Goal: Contribute content: Contribute content

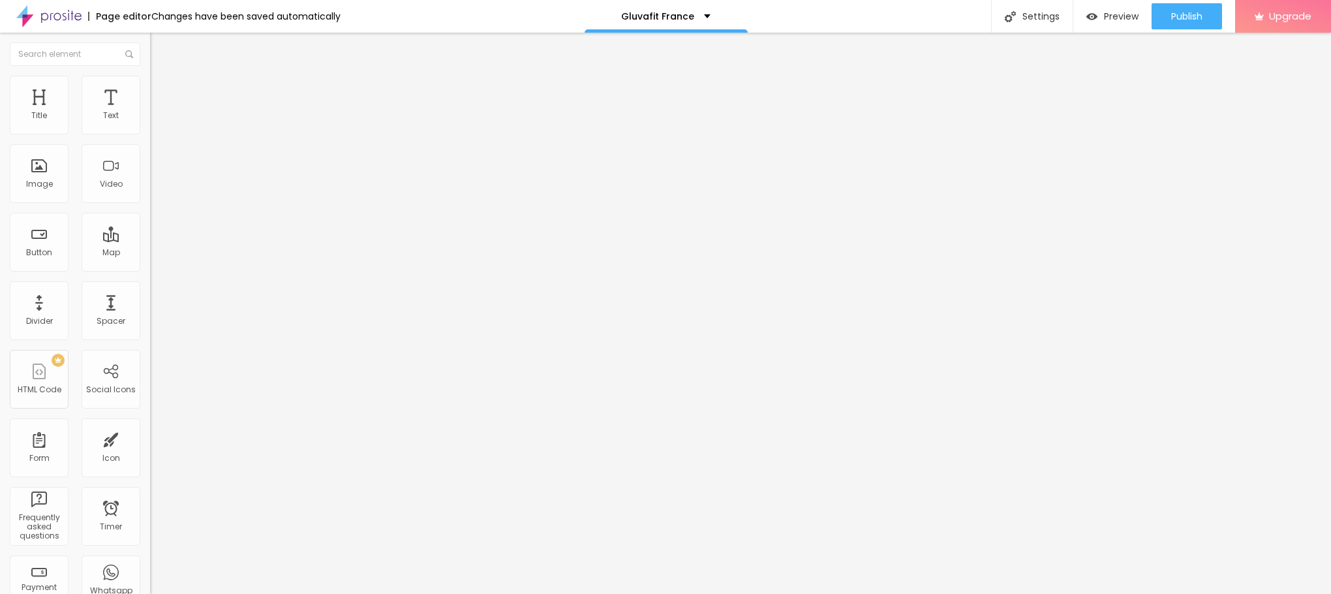
click at [150, 111] on div "Add image" at bounding box center [225, 106] width 150 height 9
click at [150, 112] on span "Add image" at bounding box center [176, 106] width 53 height 11
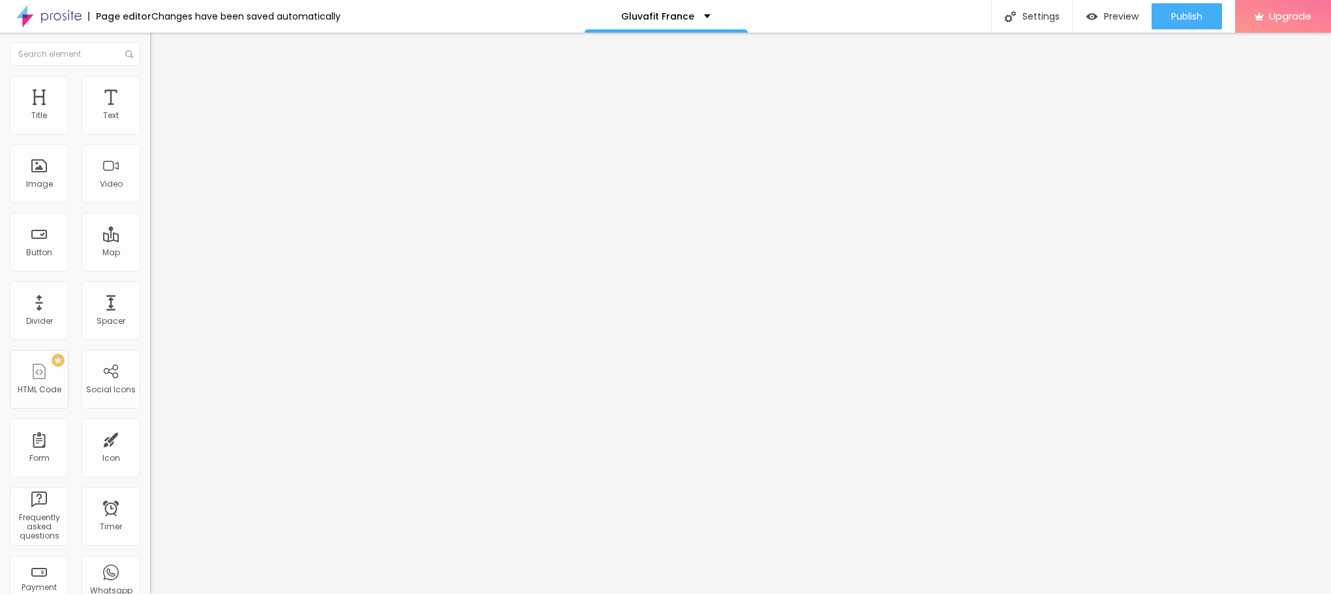
click at [150, 132] on input "text" at bounding box center [228, 125] width 157 height 13
paste input "Gluvafit France"
type input "Gluvafit France"
drag, startPoint x: 51, startPoint y: 352, endPoint x: 0, endPoint y: 365, distance: 52.4
click at [150, 298] on div "Change image Image description (Alt) Gluvafit France Align Aspect Ratio Origina…" at bounding box center [225, 200] width 150 height 196
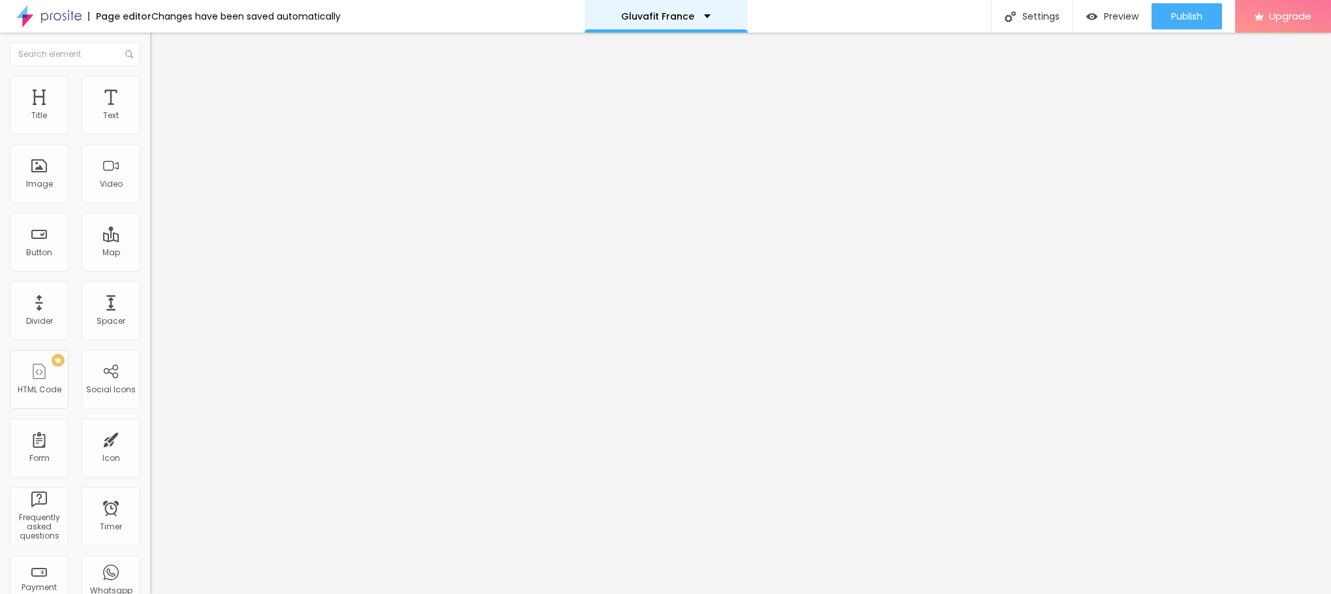
paste input "[URL][DOMAIN_NAME]"
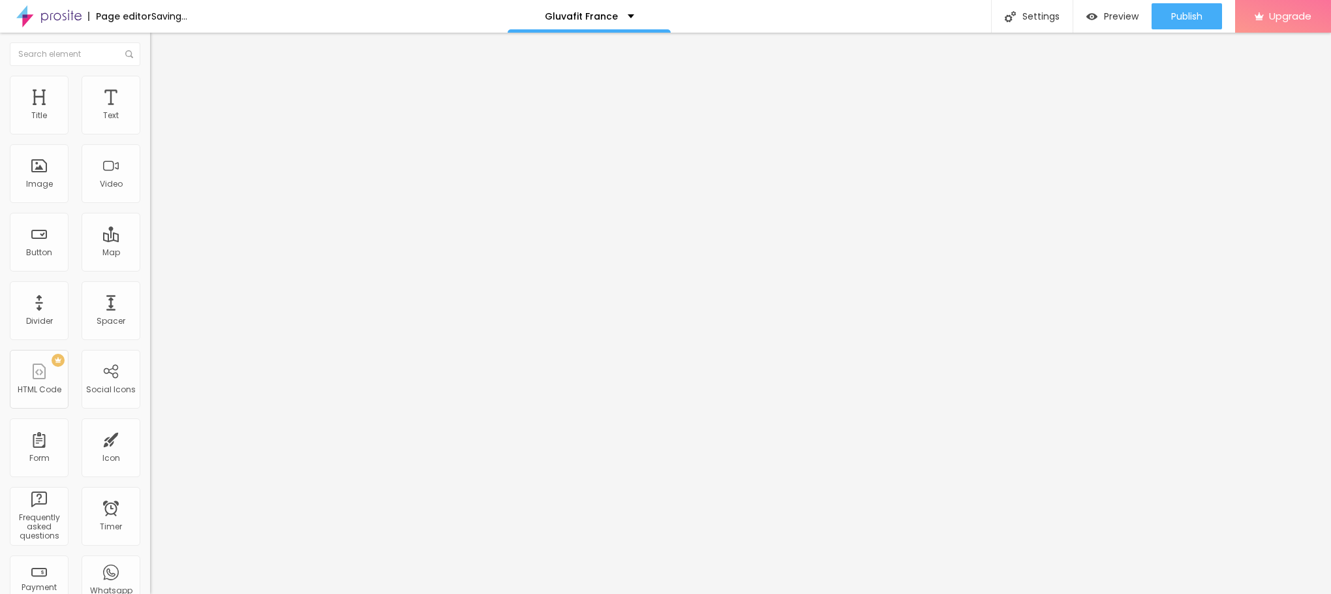
type input "[URL][DOMAIN_NAME]"
click at [150, 81] on ul "Content Style Advanced" at bounding box center [225, 82] width 150 height 39
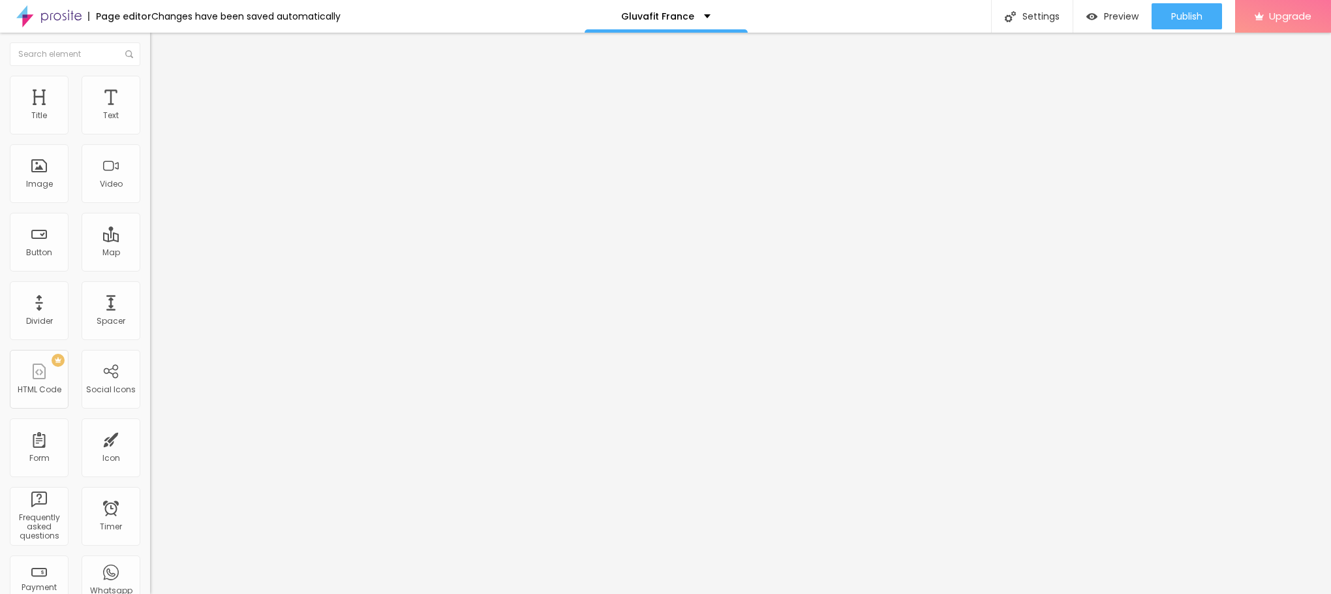
click at [162, 90] on span "Style" at bounding box center [171, 84] width 19 height 11
type input "95"
type input "80"
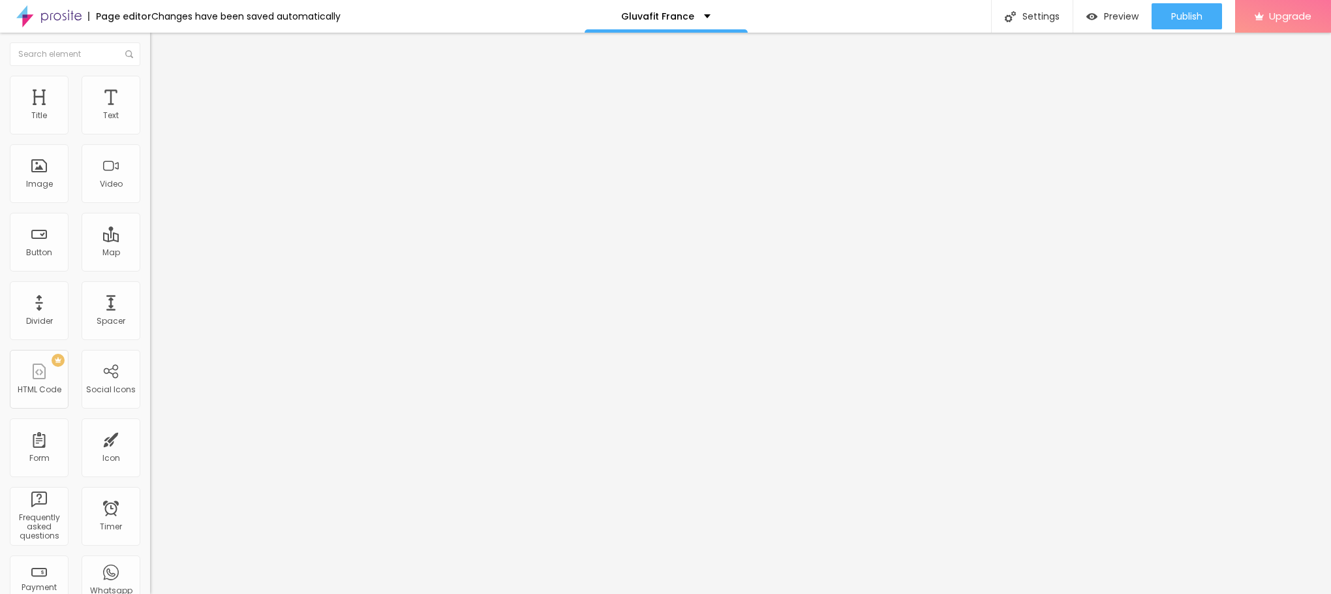
type input "70"
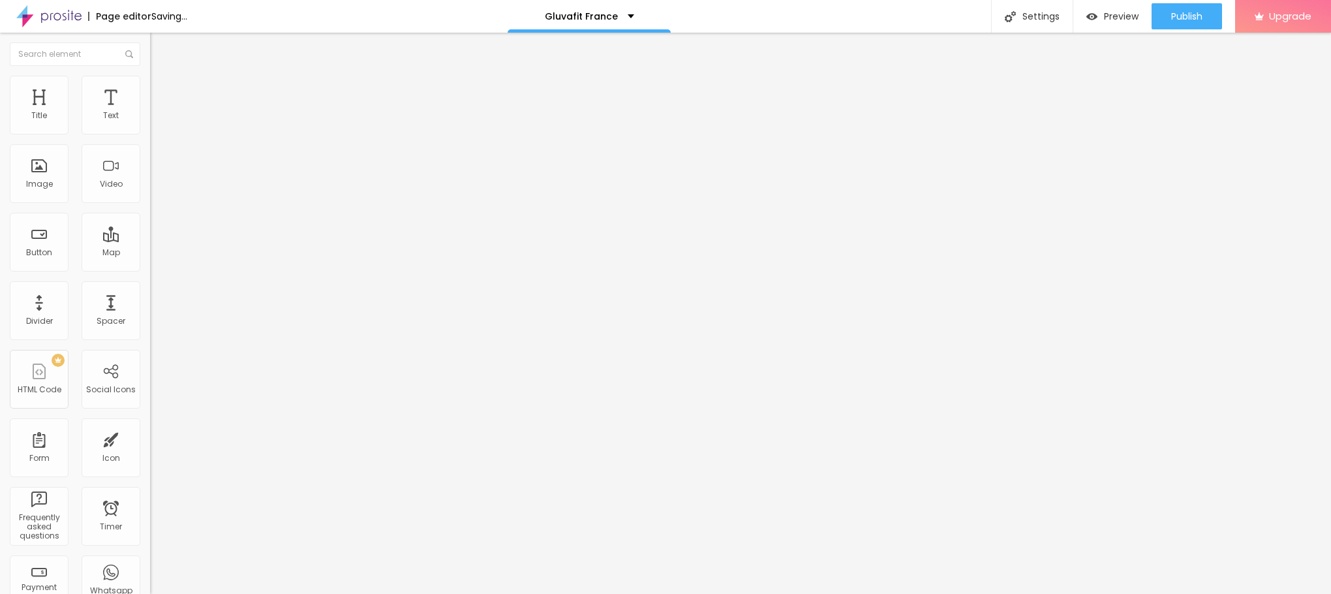
type input "65"
type input "60"
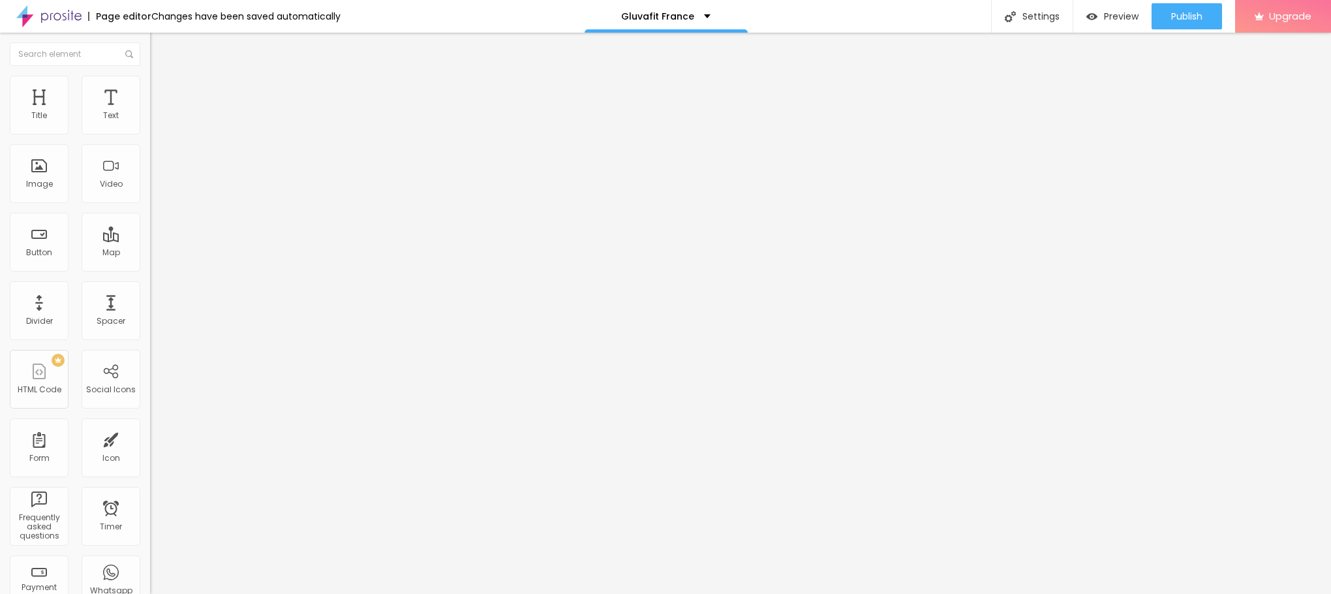
type input "55"
type input "50"
type input "45"
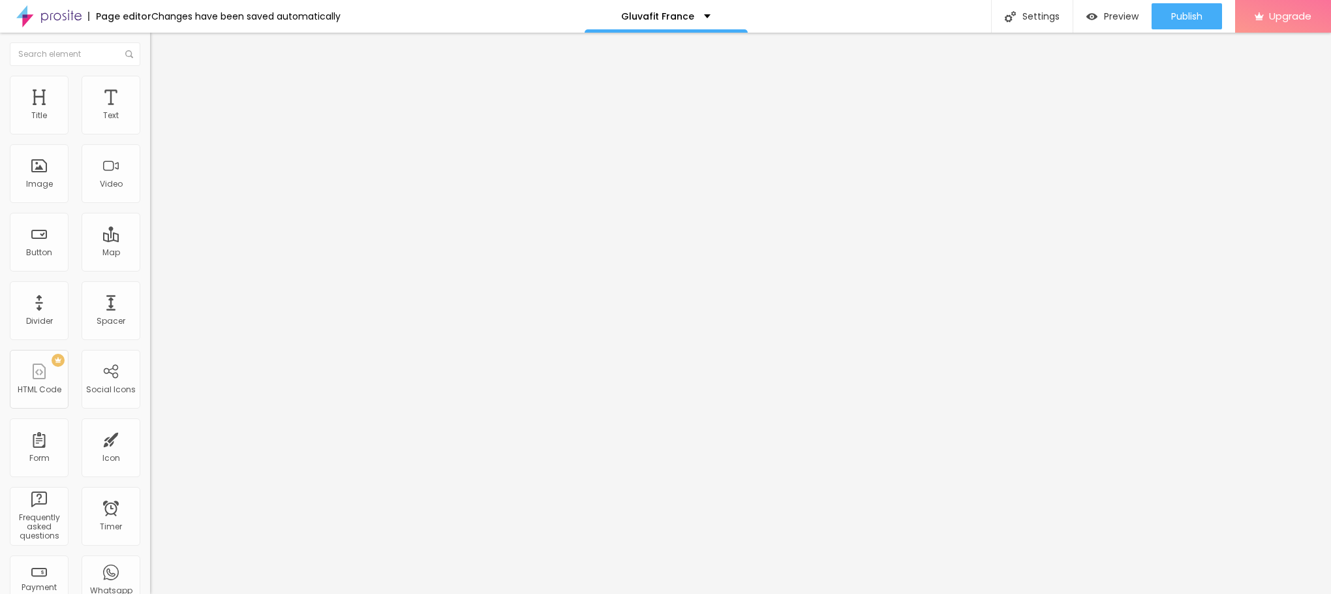
type input "45"
type input "40"
drag, startPoint x: 138, startPoint y: 142, endPoint x: 53, endPoint y: 149, distance: 85.1
type input "40"
click at [150, 134] on input "range" at bounding box center [192, 128] width 84 height 10
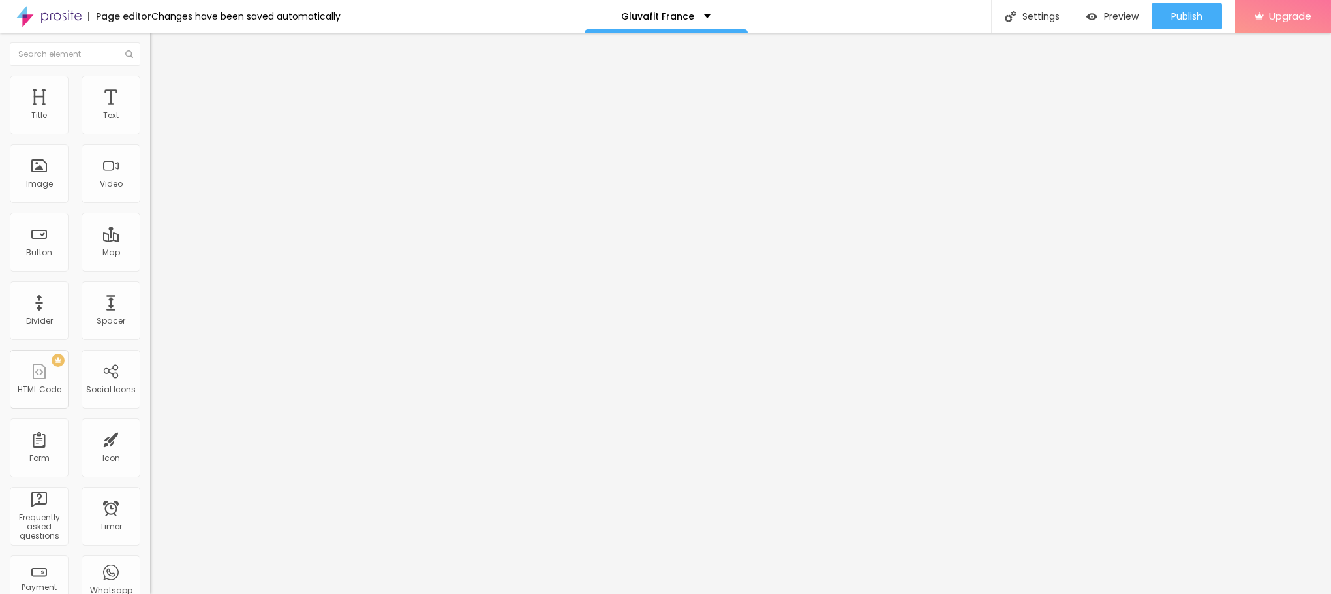
drag, startPoint x: 89, startPoint y: 149, endPoint x: 0, endPoint y: 161, distance: 89.6
click at [150, 159] on div "Text Click me Align Size Default Small Default Big Link URL https:// Open in ne…" at bounding box center [225, 197] width 150 height 190
paste input "😍👇ACHETEZ MAINTENANT😍👇"
type input "😍👇ACHETEZ MAINTENANT😍👇"
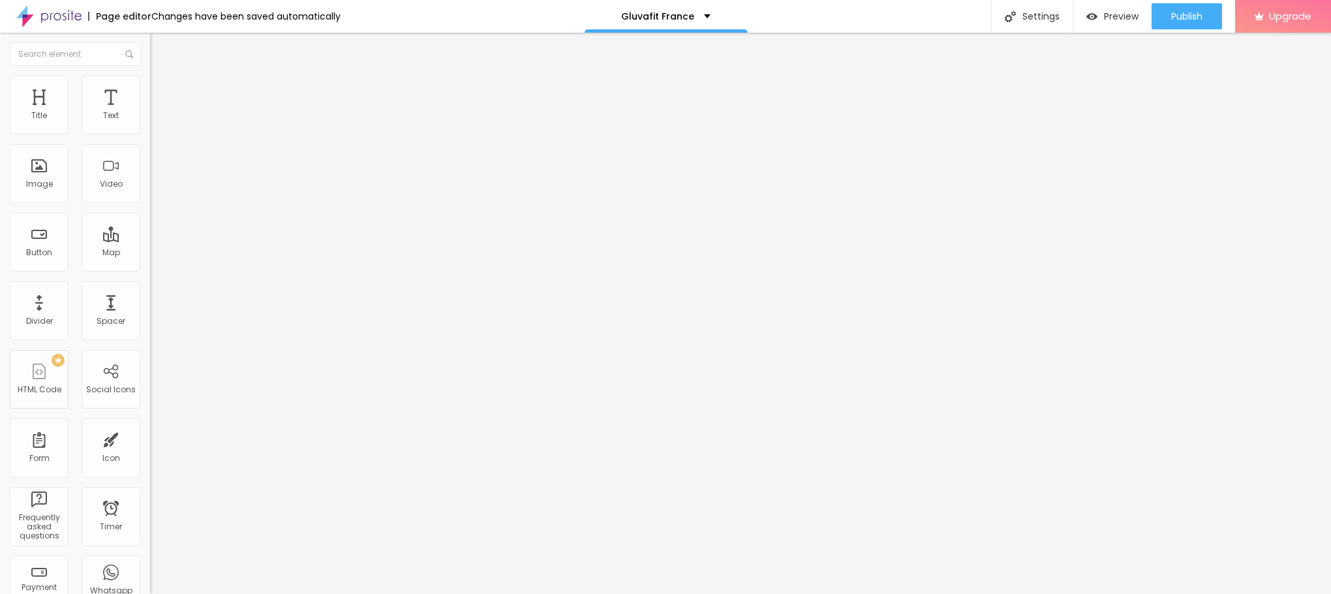
scroll to position [0, 0]
drag, startPoint x: 69, startPoint y: 265, endPoint x: 0, endPoint y: 290, distance: 72.9
click at [150, 290] on div "Text 😍👇ACHETEZ MAINTENANT😍👇 Align Size Default Small Default Big Link URL https…" at bounding box center [225, 197] width 150 height 190
paste input "[URL][DOMAIN_NAME]"
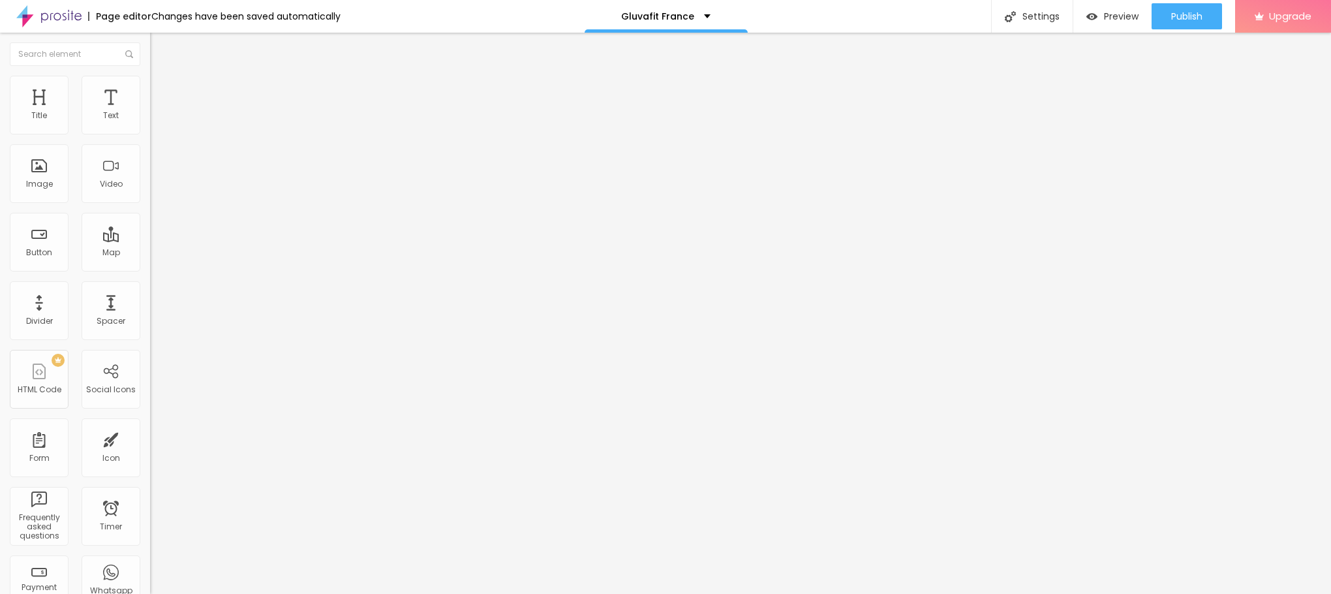
type input "[URL][DOMAIN_NAME]"
click at [150, 40] on button "Edit Button" at bounding box center [225, 48] width 150 height 30
click at [162, 90] on span "Advanced" at bounding box center [183, 84] width 42 height 11
drag, startPoint x: 30, startPoint y: 82, endPoint x: 55, endPoint y: 106, distance: 34.6
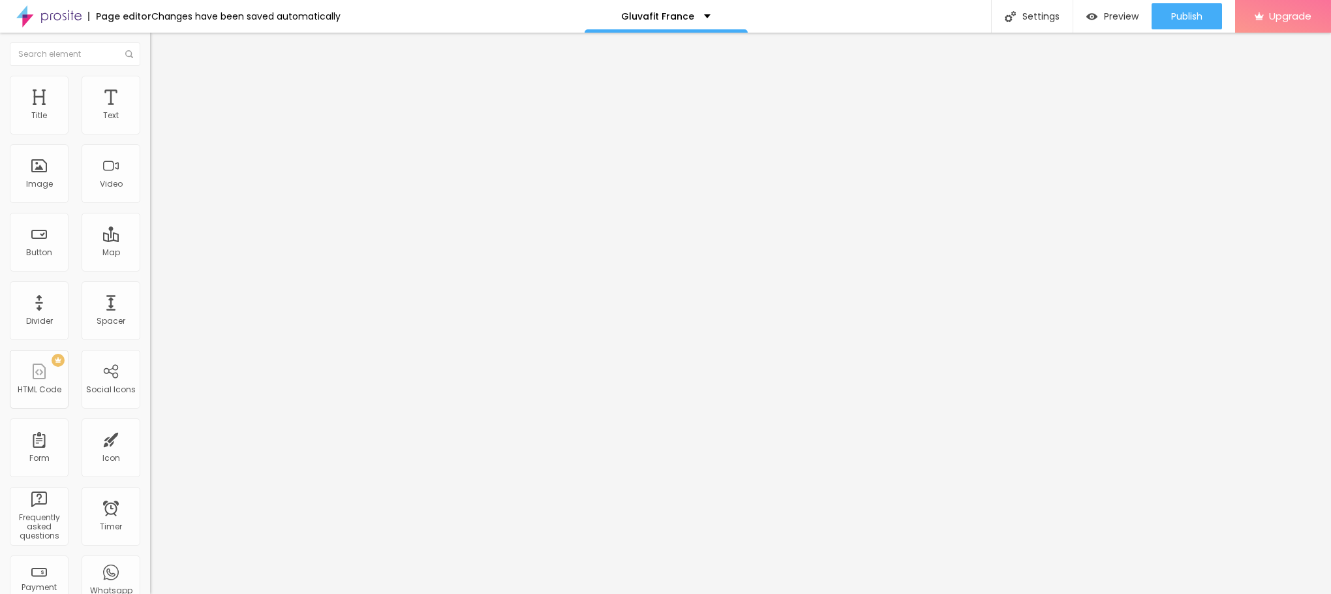
click at [150, 74] on img at bounding box center [156, 69] width 12 height 12
click at [155, 189] on icon "button" at bounding box center [159, 185] width 8 height 8
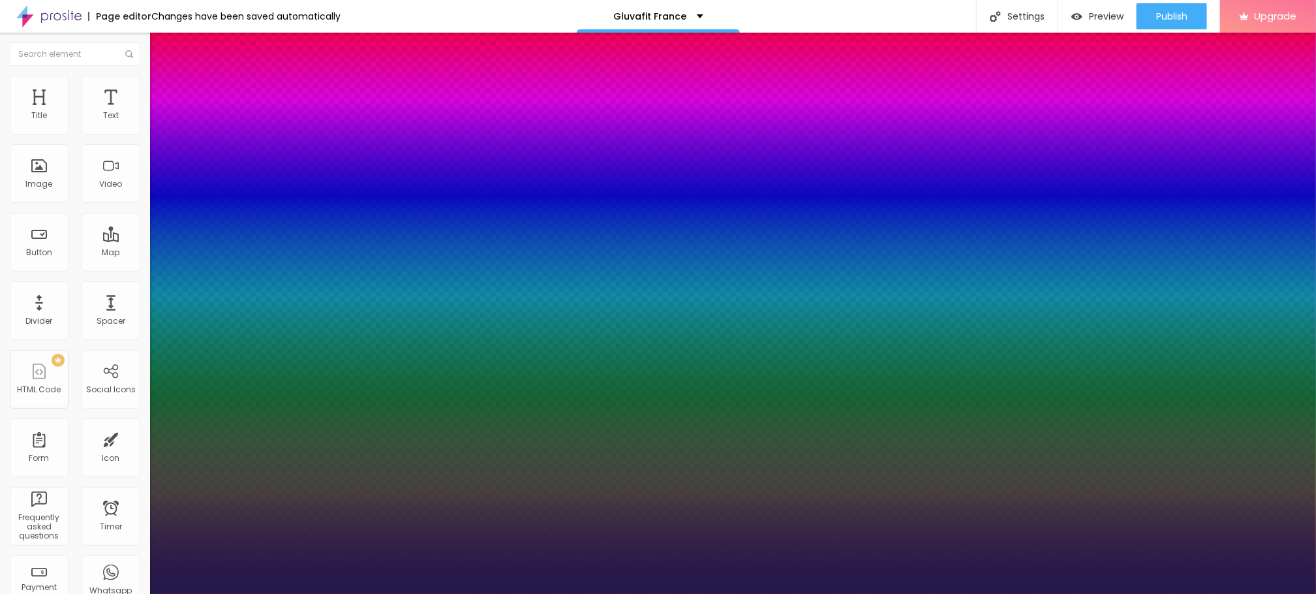
type input "1"
type input "19"
type input "1"
type input "20"
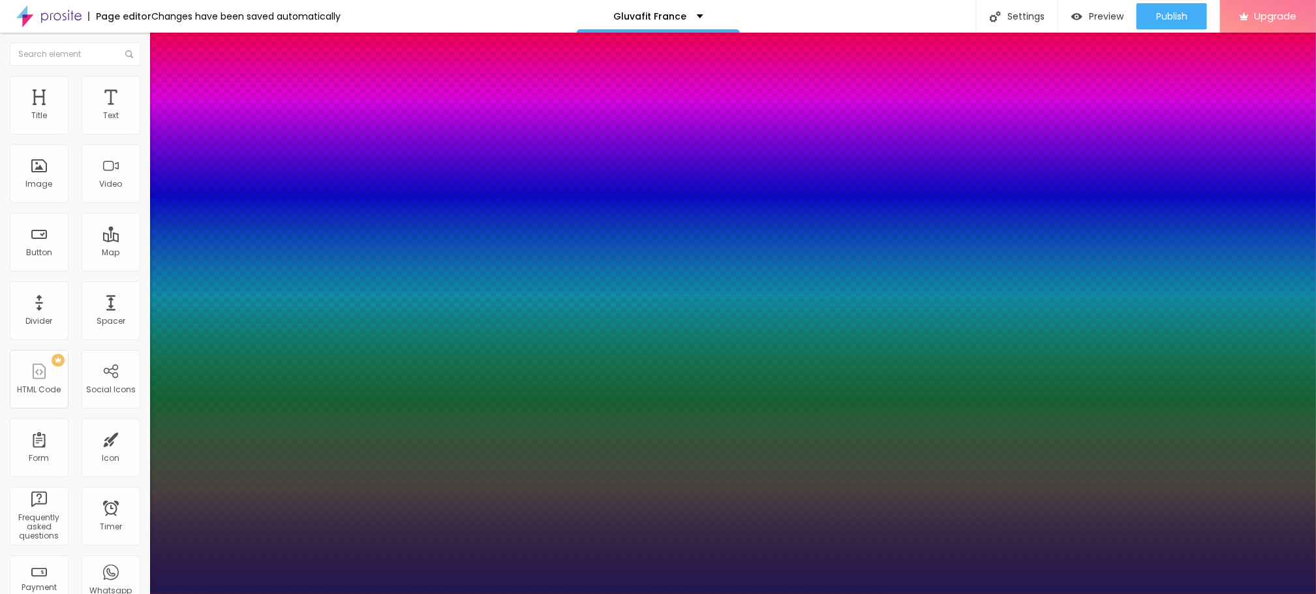
type input "20"
type input "1"
type input "21"
type input "1"
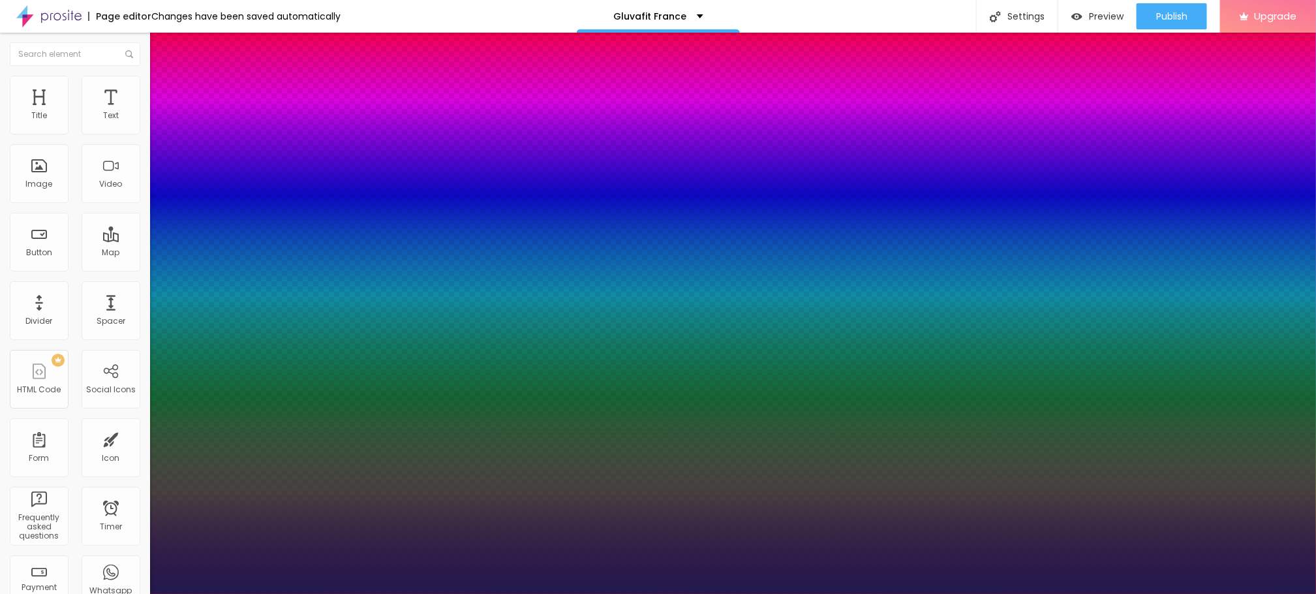
type input "22"
type input "1"
type input "24"
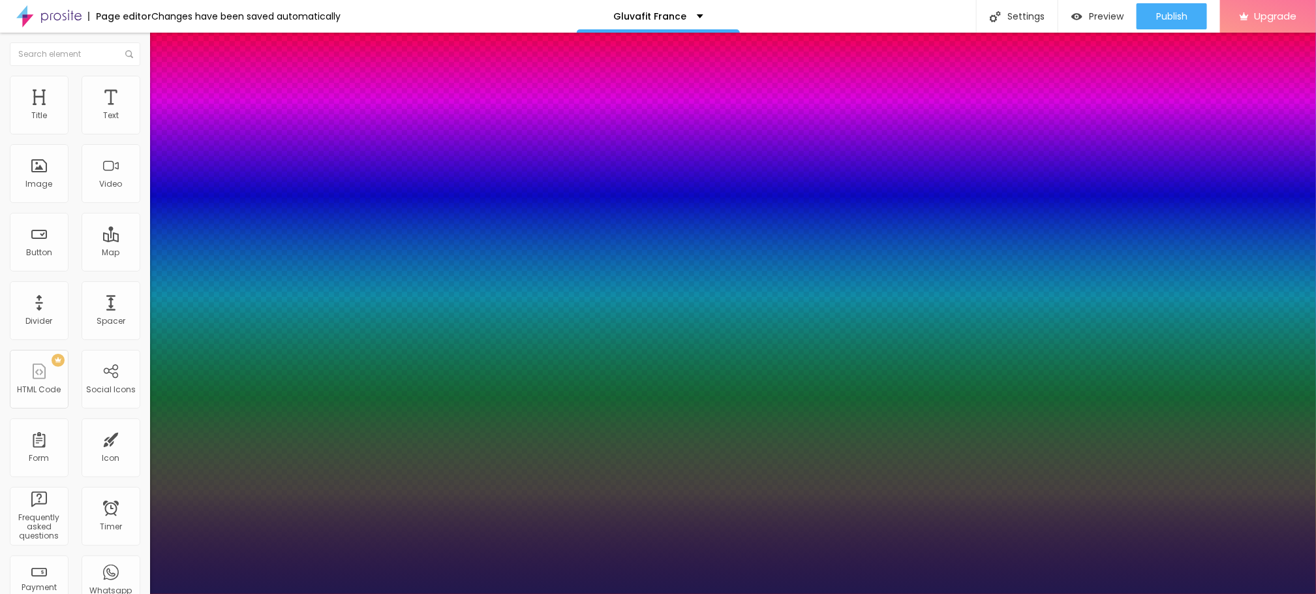
type input "1"
type input "25"
type input "1"
type input "26"
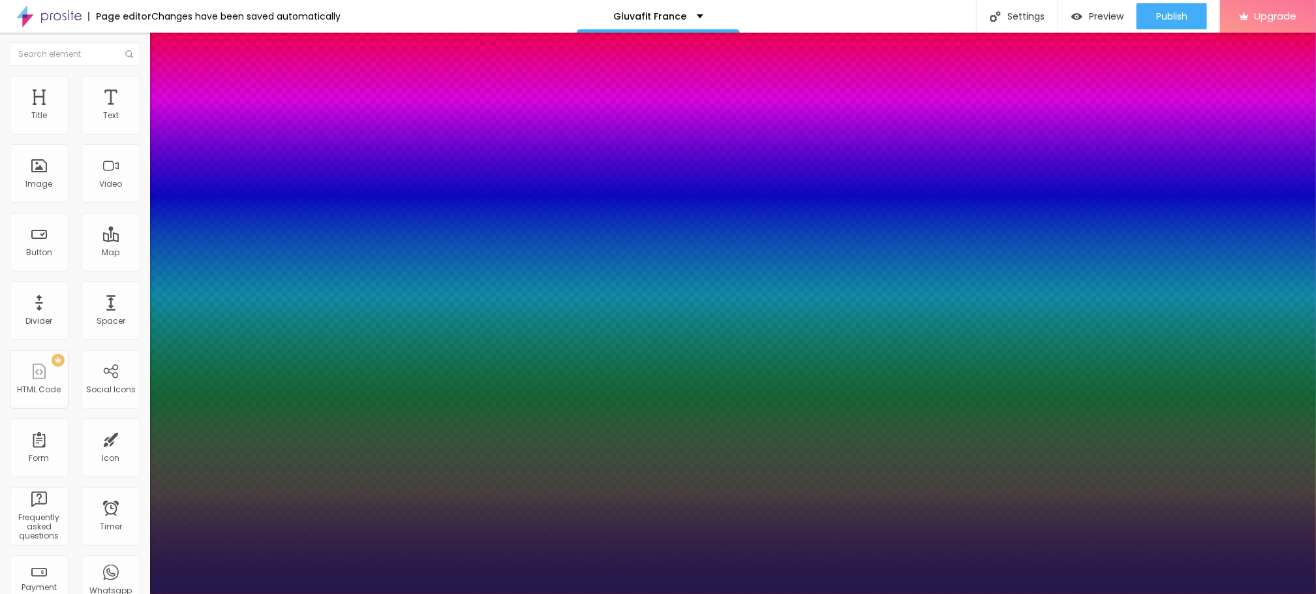
type input "26"
type input "1"
type input "29"
type input "1"
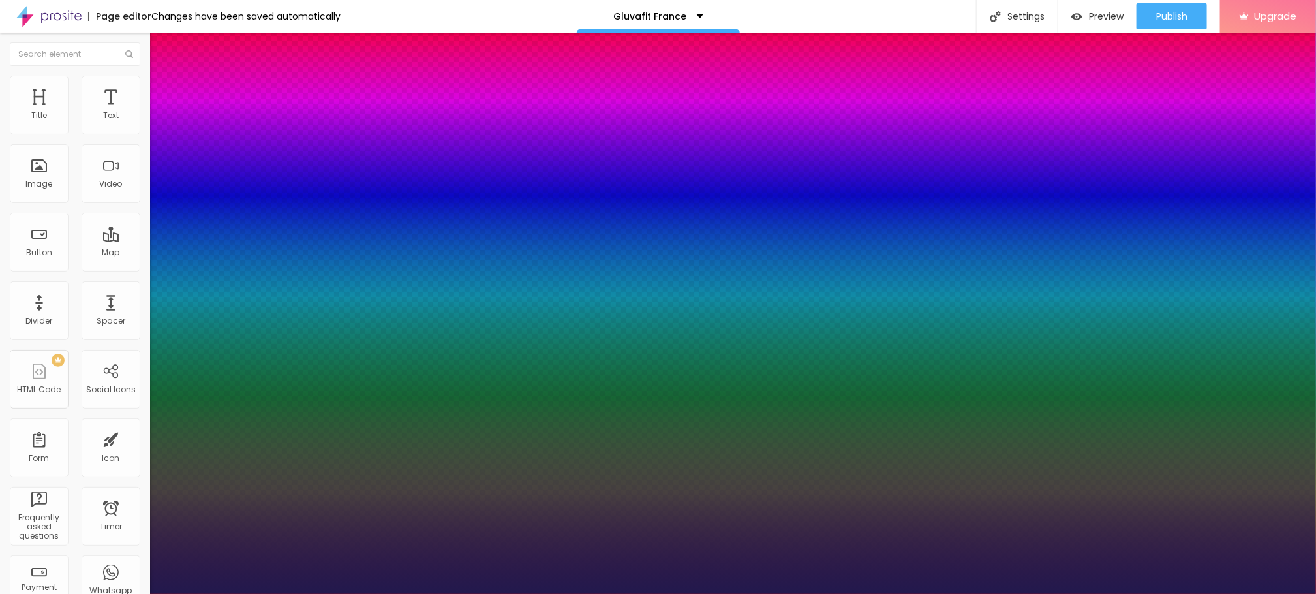
type input "30"
type input "1"
type input "31"
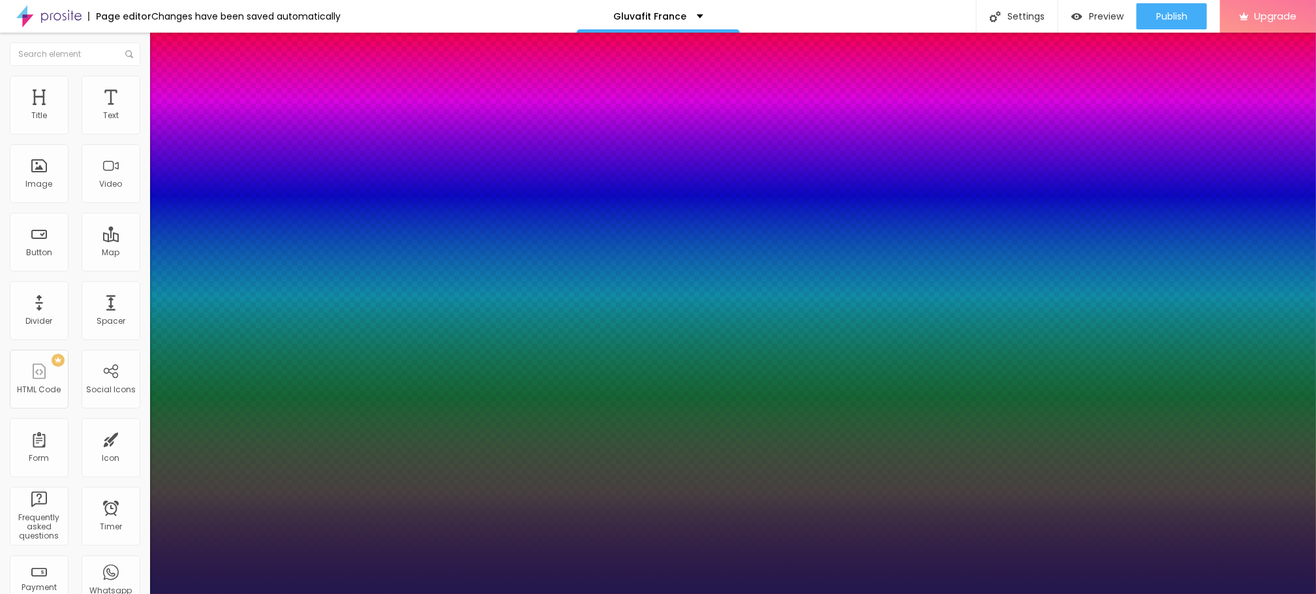
type input "1"
type input "33"
type input "1"
type input "34"
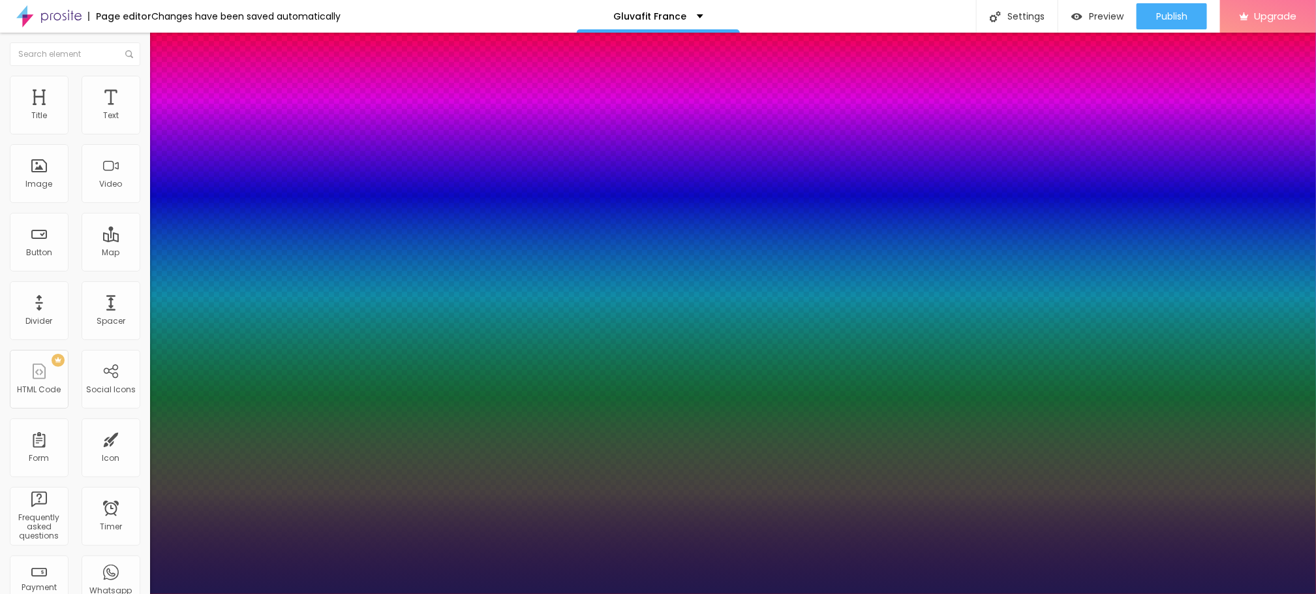
type input "34"
type input "1"
type input "37"
type input "1"
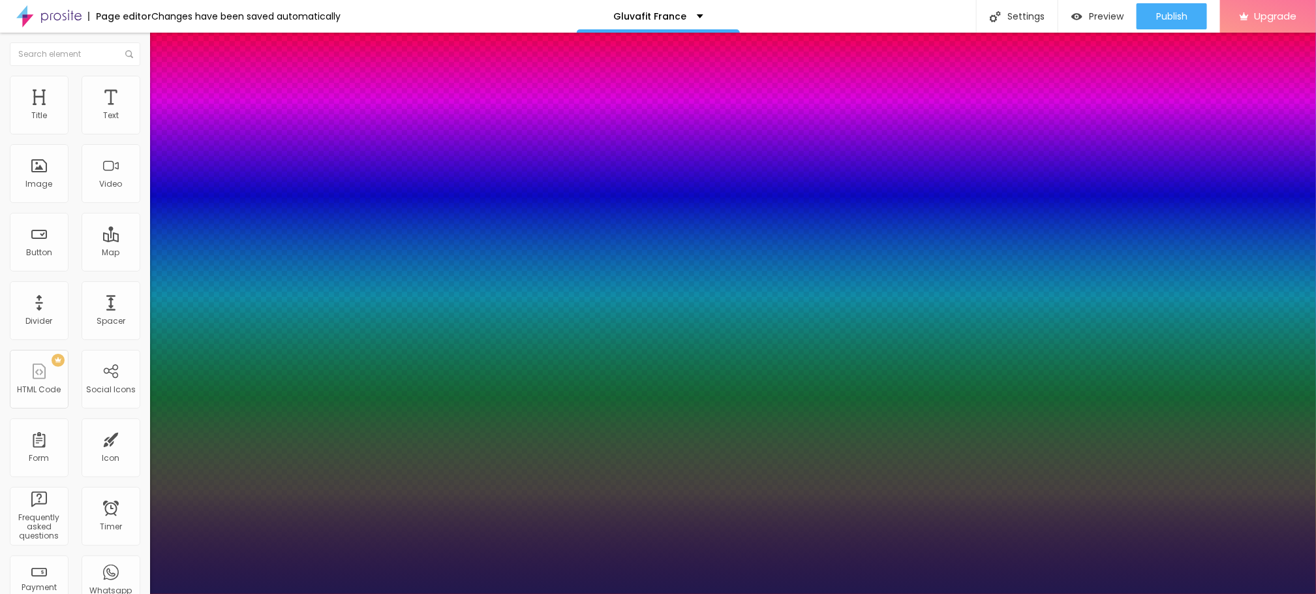
type input "39"
type input "1"
type input "40"
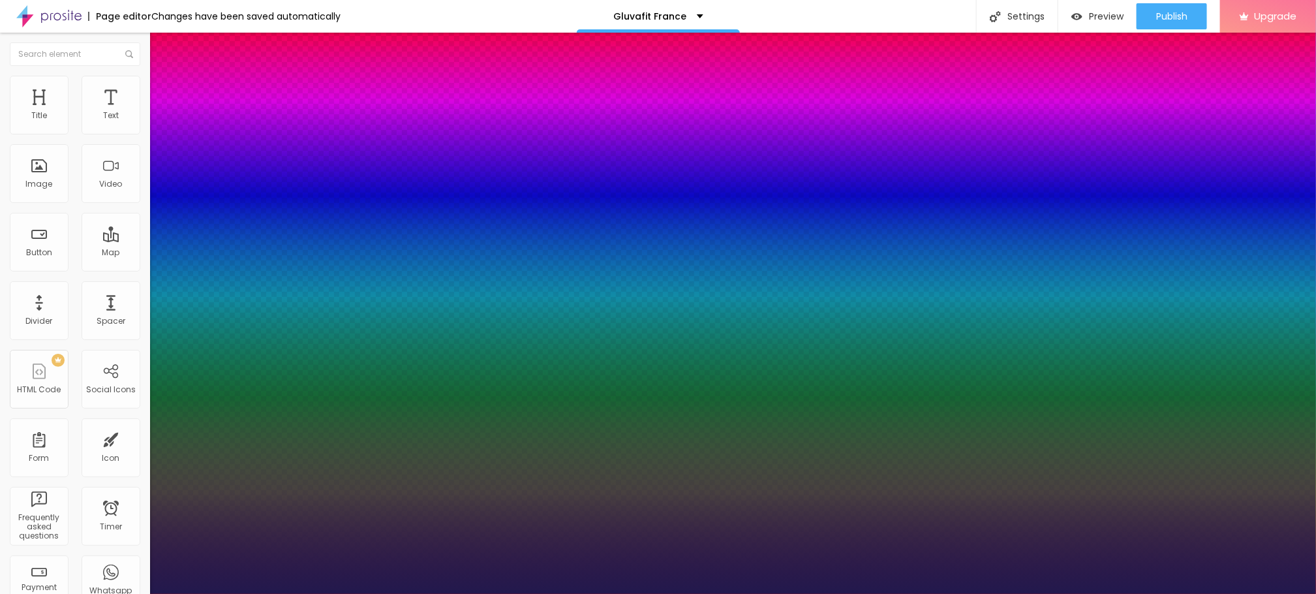
type input "1"
drag, startPoint x: 174, startPoint y: 368, endPoint x: 202, endPoint y: 368, distance: 27.4
type input "40"
click at [656, 593] on div at bounding box center [658, 594] width 1316 height 0
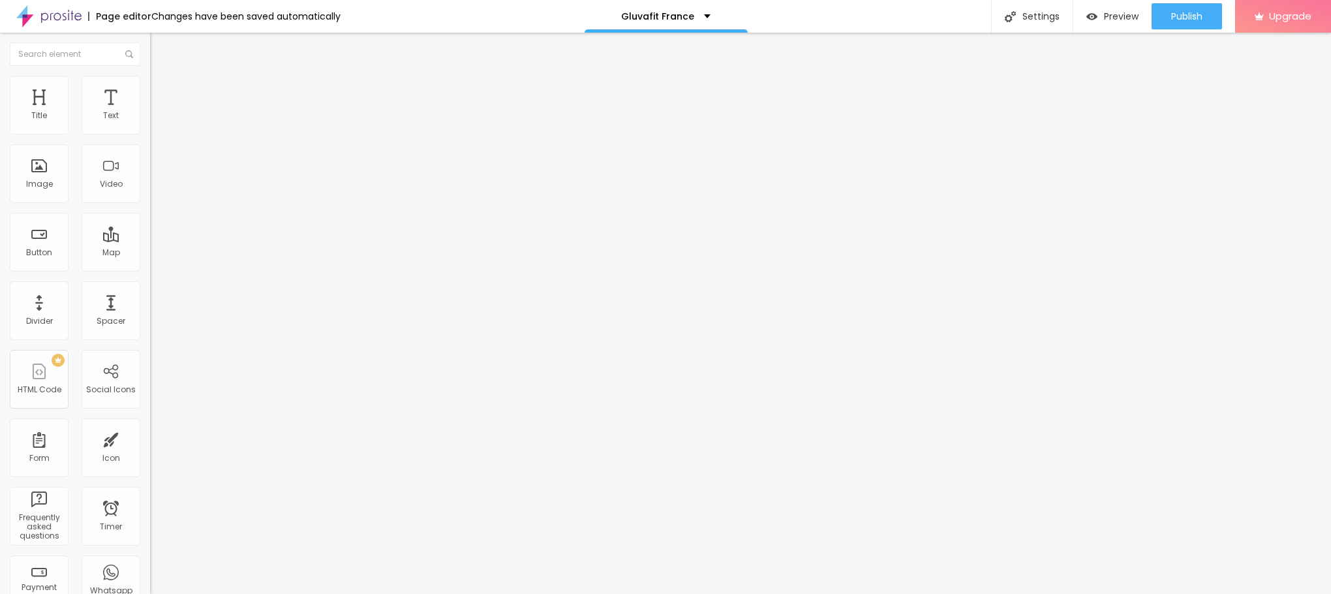
click at [157, 120] on icon "button" at bounding box center [159, 117] width 5 height 5
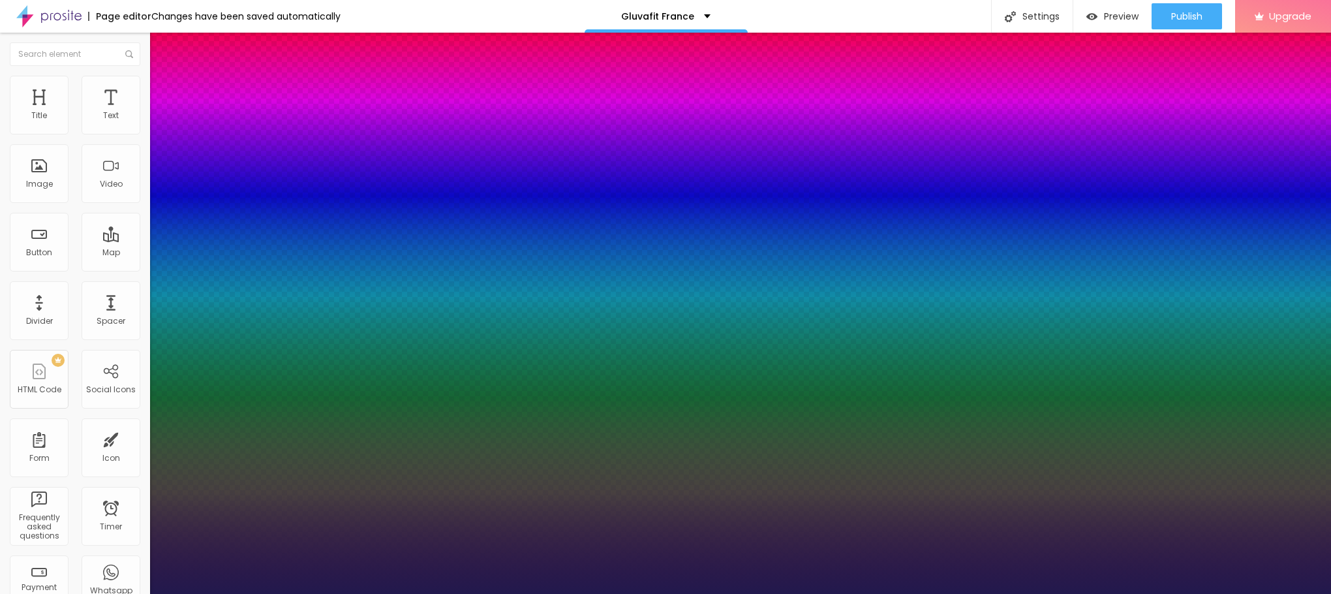
type input "1"
type input "17"
type input "1"
type input "18"
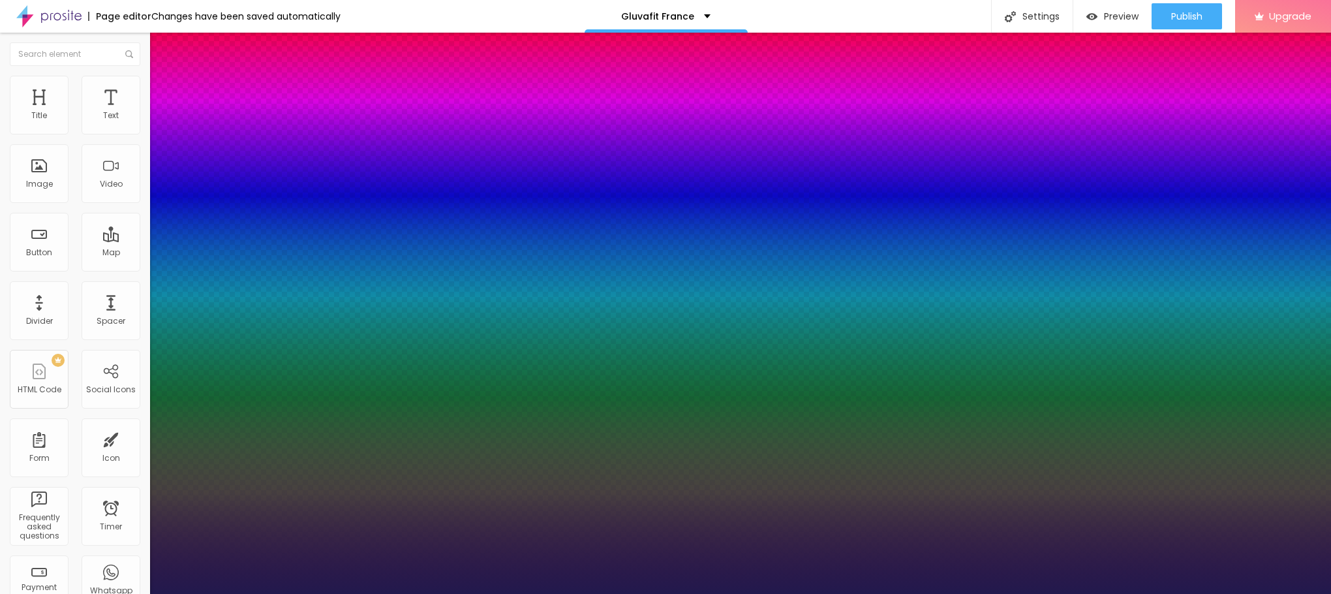
type input "18"
type input "1"
type input "19"
type input "1"
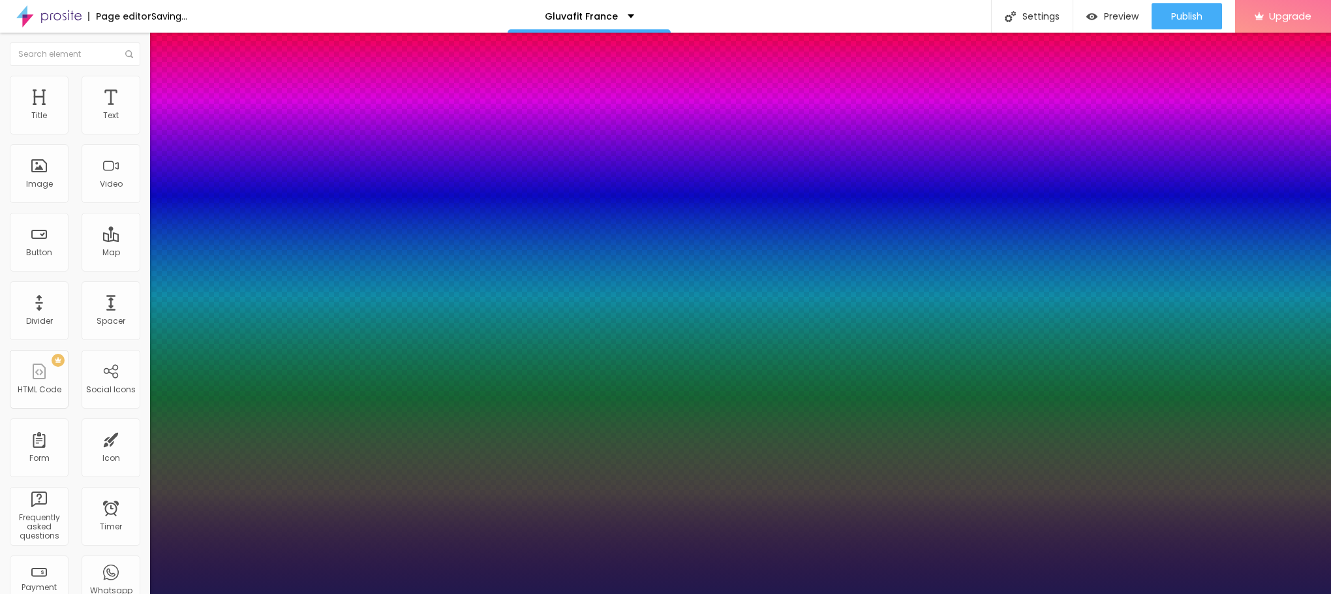
type input "20"
type input "1"
type input "22"
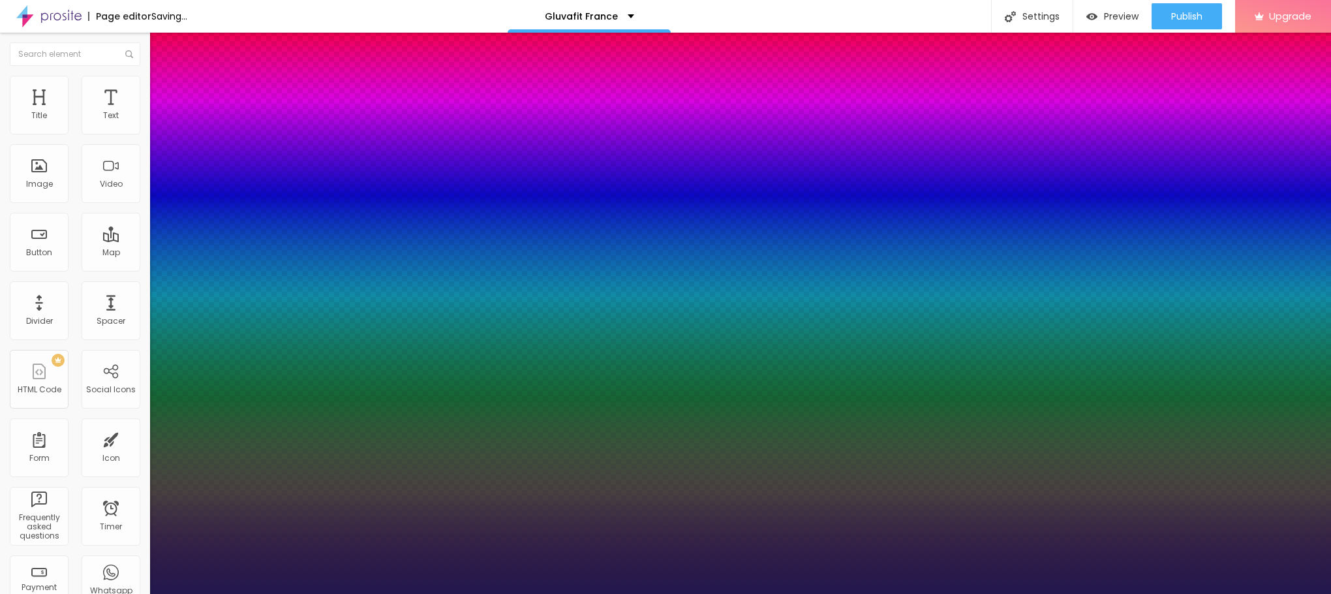
type input "1"
drag, startPoint x: 176, startPoint y: 221, endPoint x: 183, endPoint y: 223, distance: 6.8
type input "22"
type input "1"
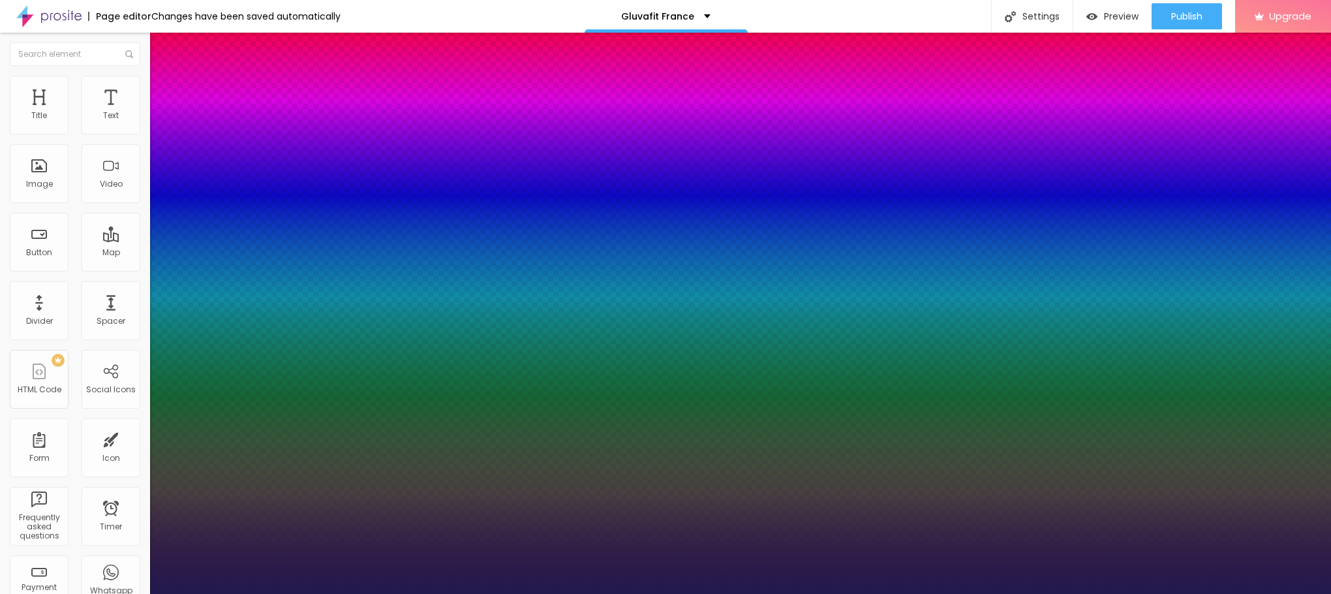
click at [490, 593] on div at bounding box center [665, 594] width 1331 height 0
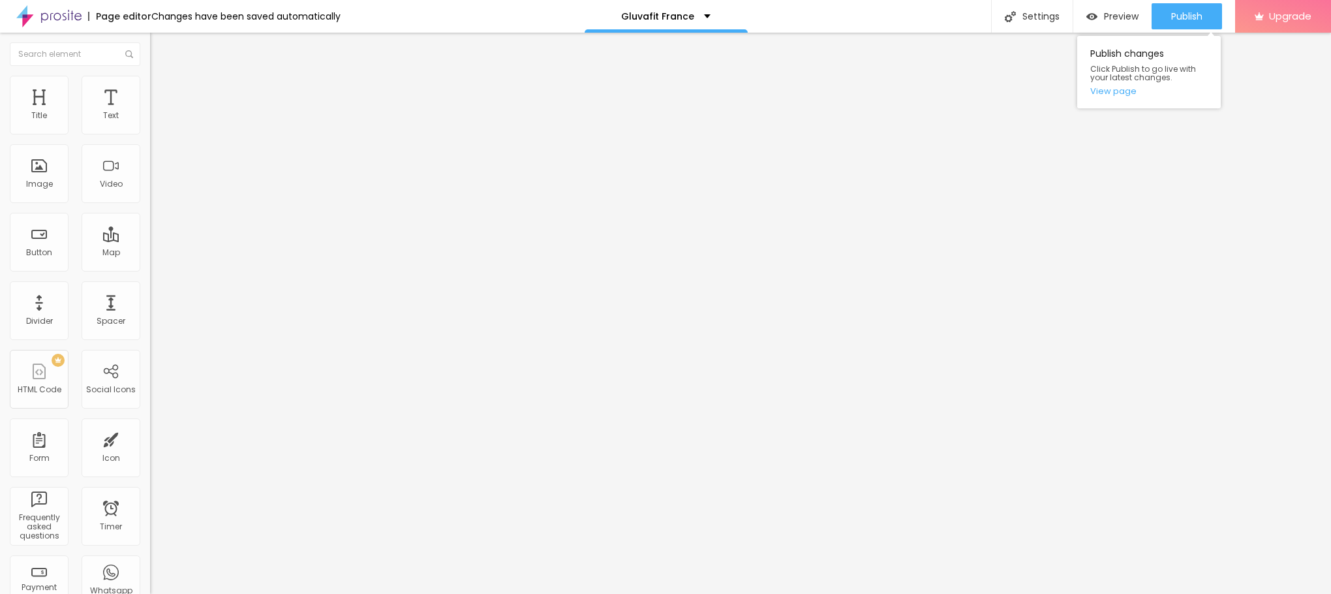
click at [1176, 29] on div "Publish changes Click Publish to go live with your latest changes. View page" at bounding box center [1149, 68] width 144 height 79
click at [1183, 20] on span "Publish" at bounding box center [1186, 16] width 31 height 10
click at [1190, 27] on div "Publish" at bounding box center [1186, 16] width 31 height 26
click at [1112, 95] on link "View page" at bounding box center [1148, 91] width 117 height 8
